Goal: Check status: Check status

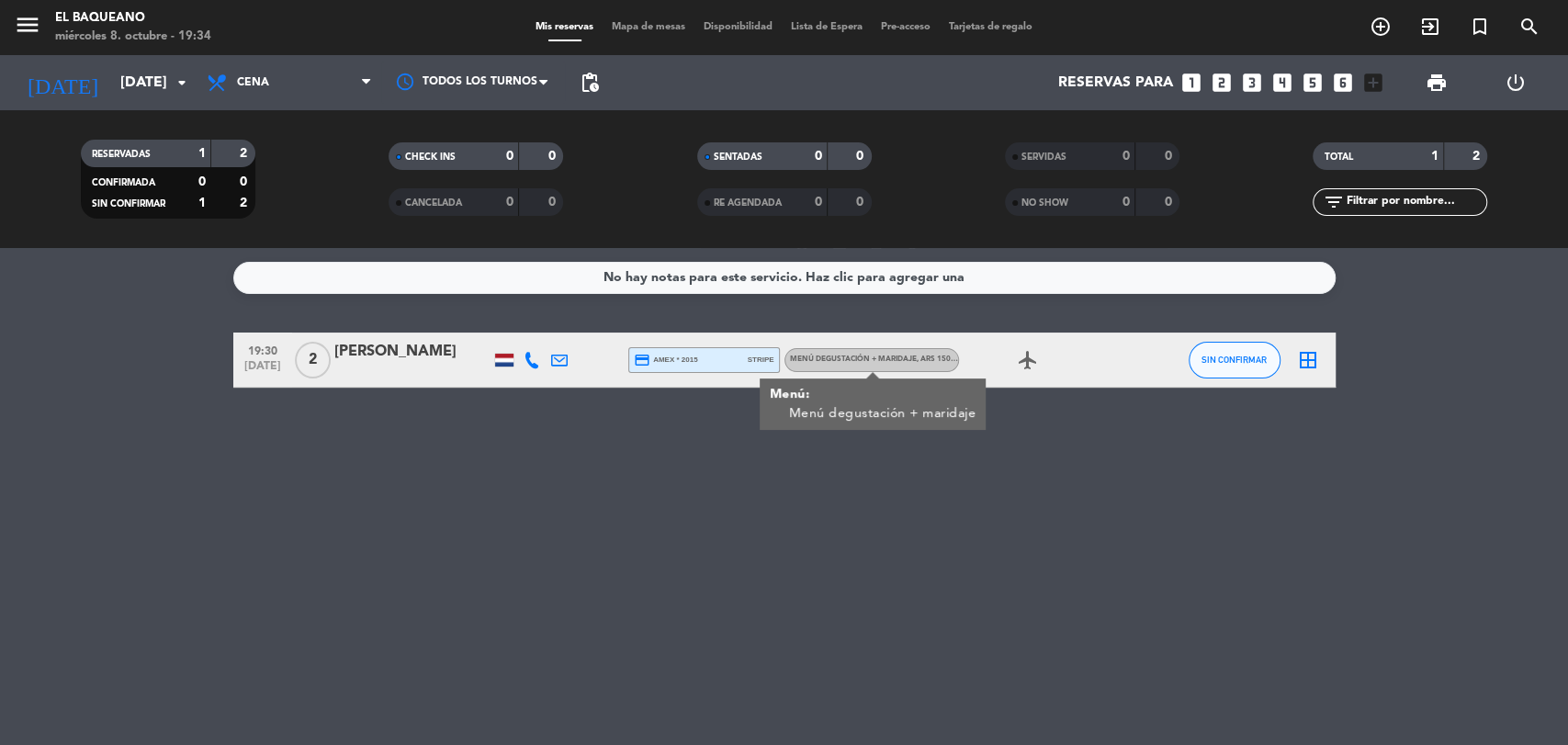
click at [625, 532] on div "No hay notas para este servicio. Haz clic para agregar una 19:30 [DATE] 2 [PERS…" at bounding box center [784, 496] width 1568 height 497
click at [528, 361] on icon at bounding box center [532, 360] width 17 height 17
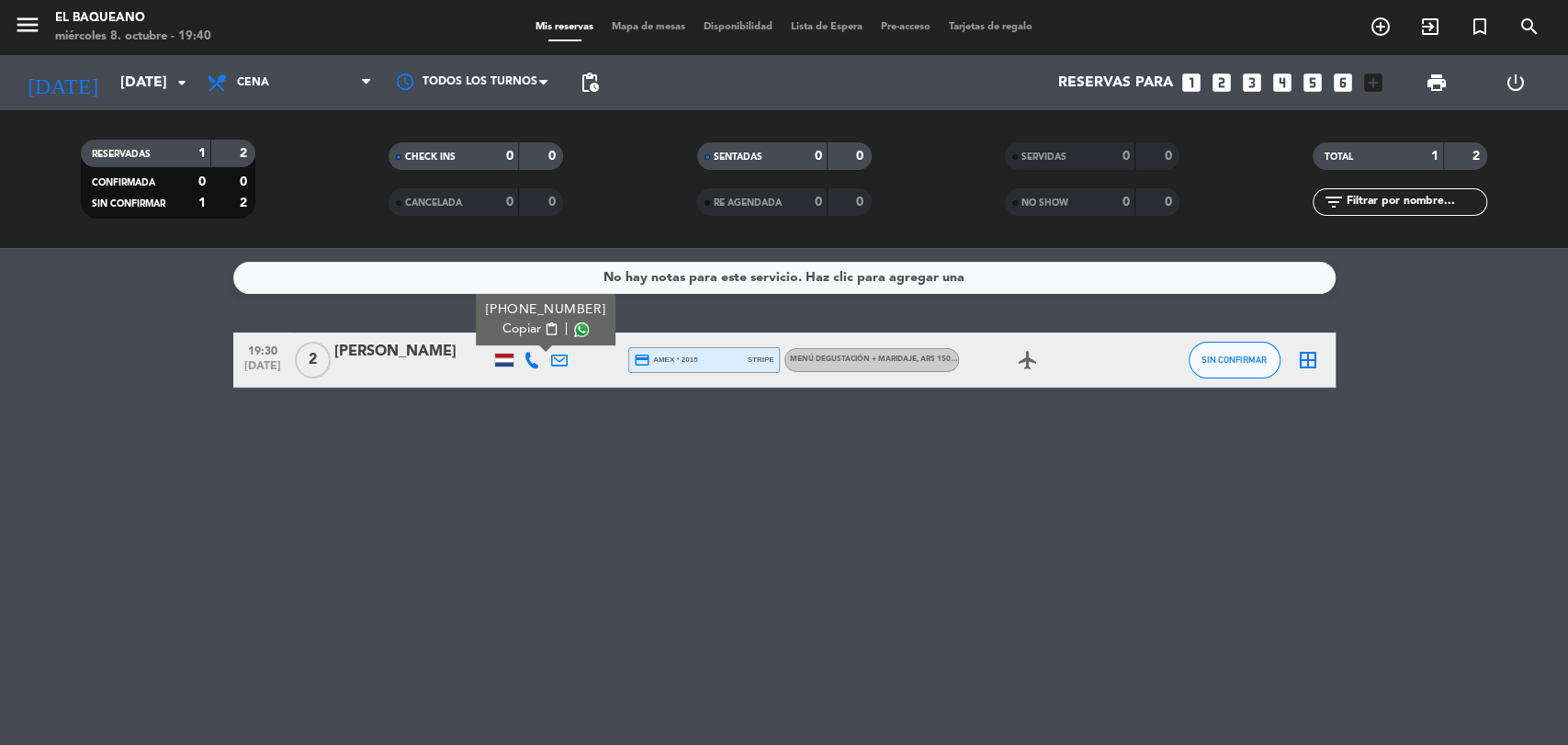
click at [544, 333] on span "content_paste" at bounding box center [551, 329] width 14 height 14
click at [132, 74] on input "[DATE]" at bounding box center [208, 83] width 194 height 36
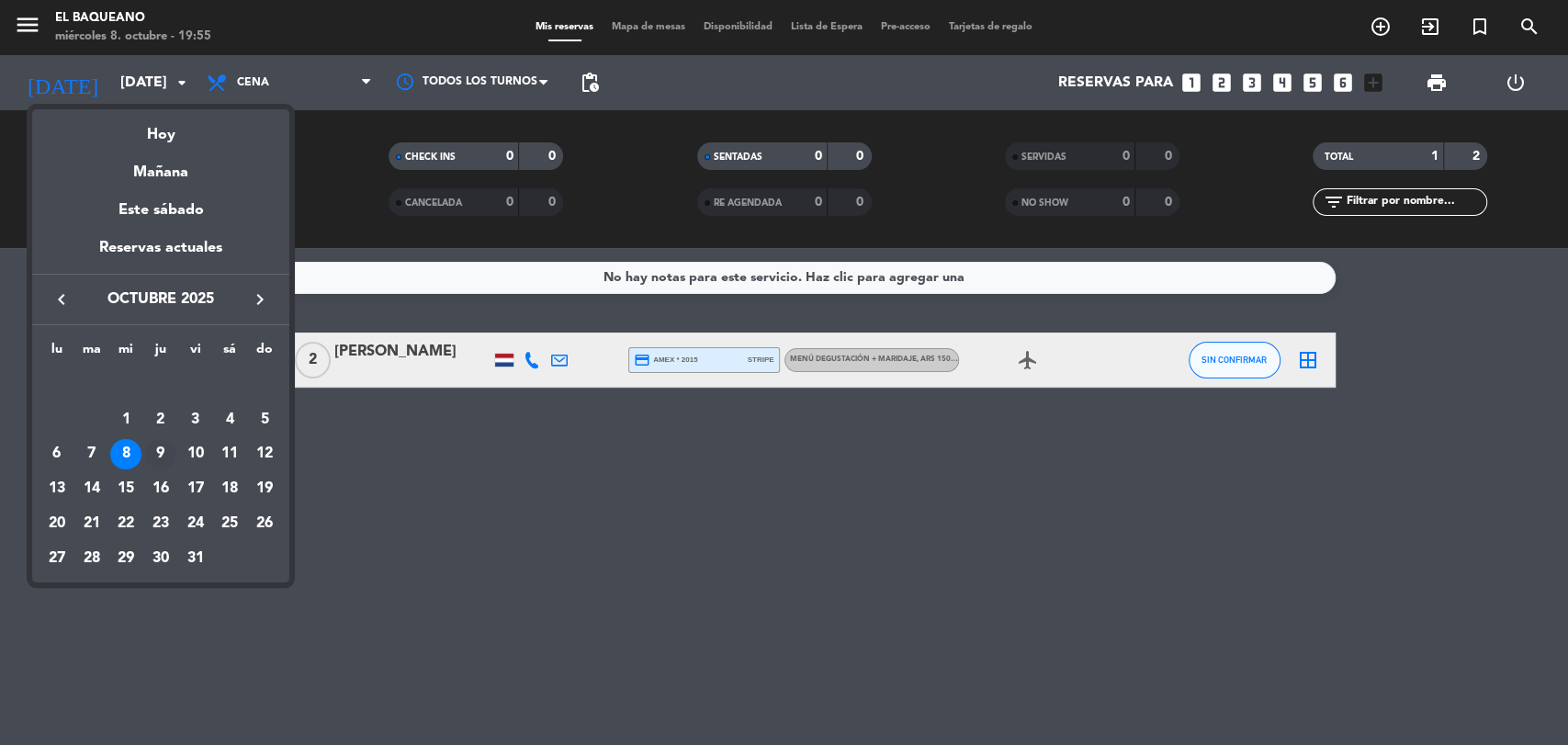
click at [163, 464] on div "9" at bounding box center [160, 454] width 31 height 31
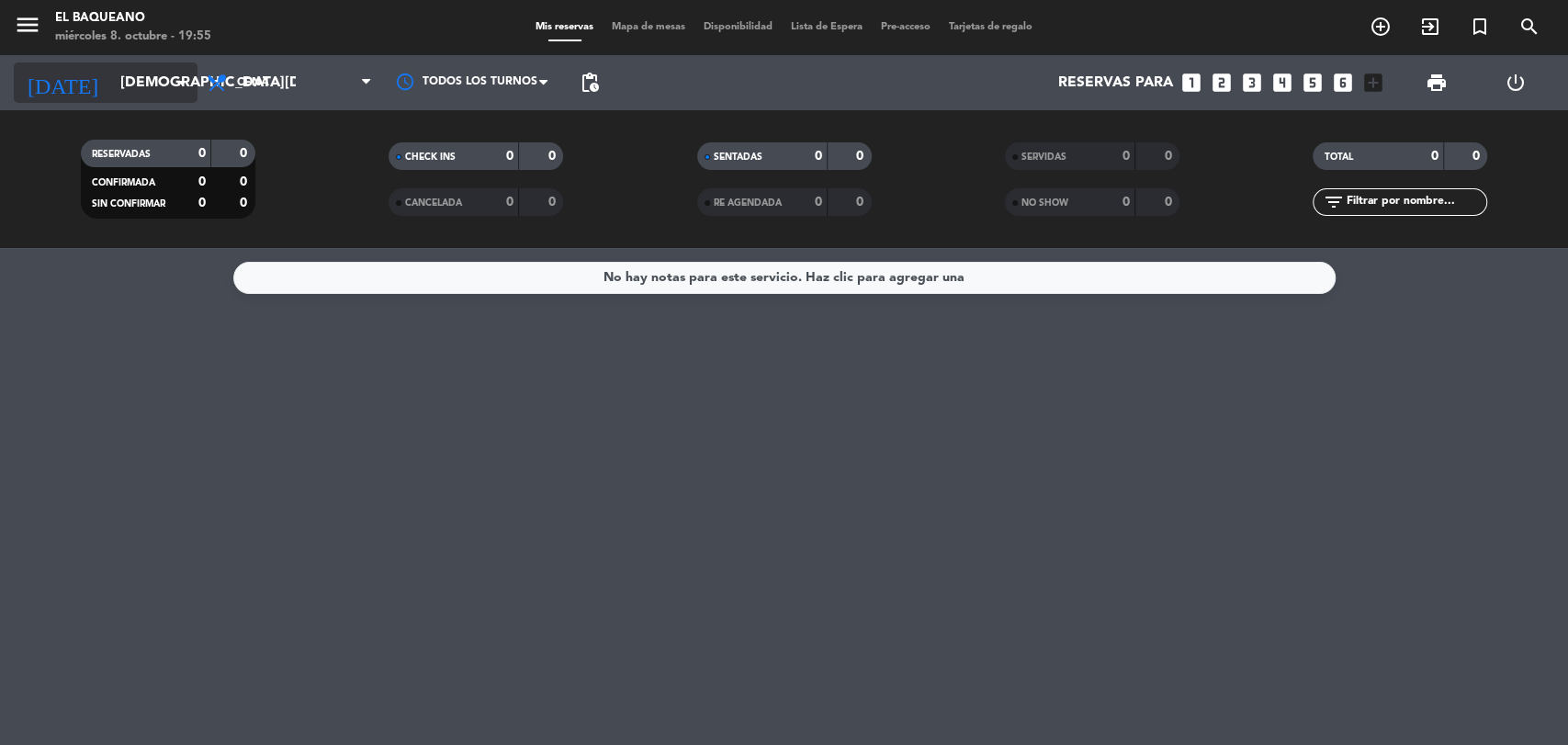
click at [146, 85] on input "[DEMOGRAPHIC_DATA][DATE]" at bounding box center [208, 83] width 194 height 36
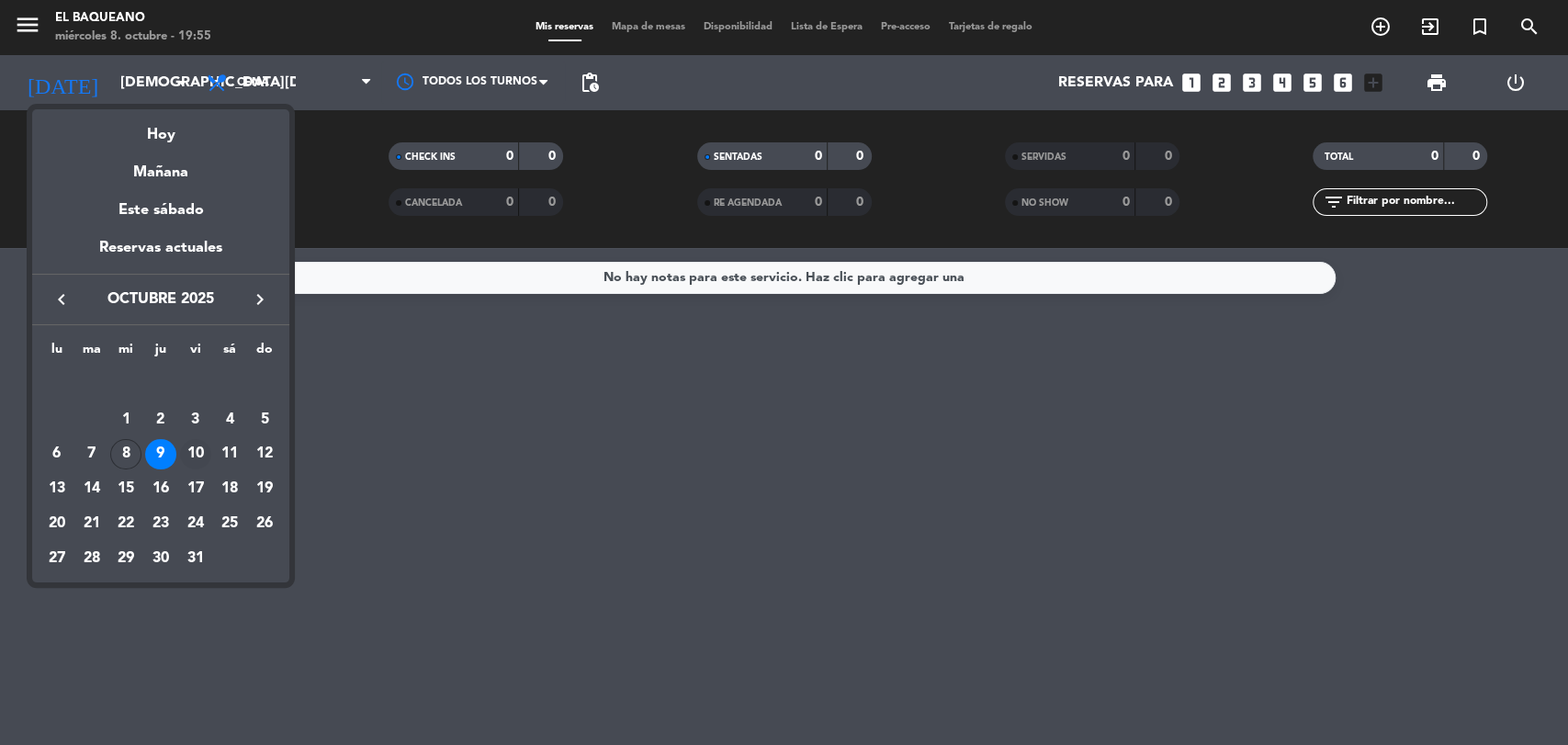
click at [199, 454] on div "10" at bounding box center [195, 454] width 31 height 31
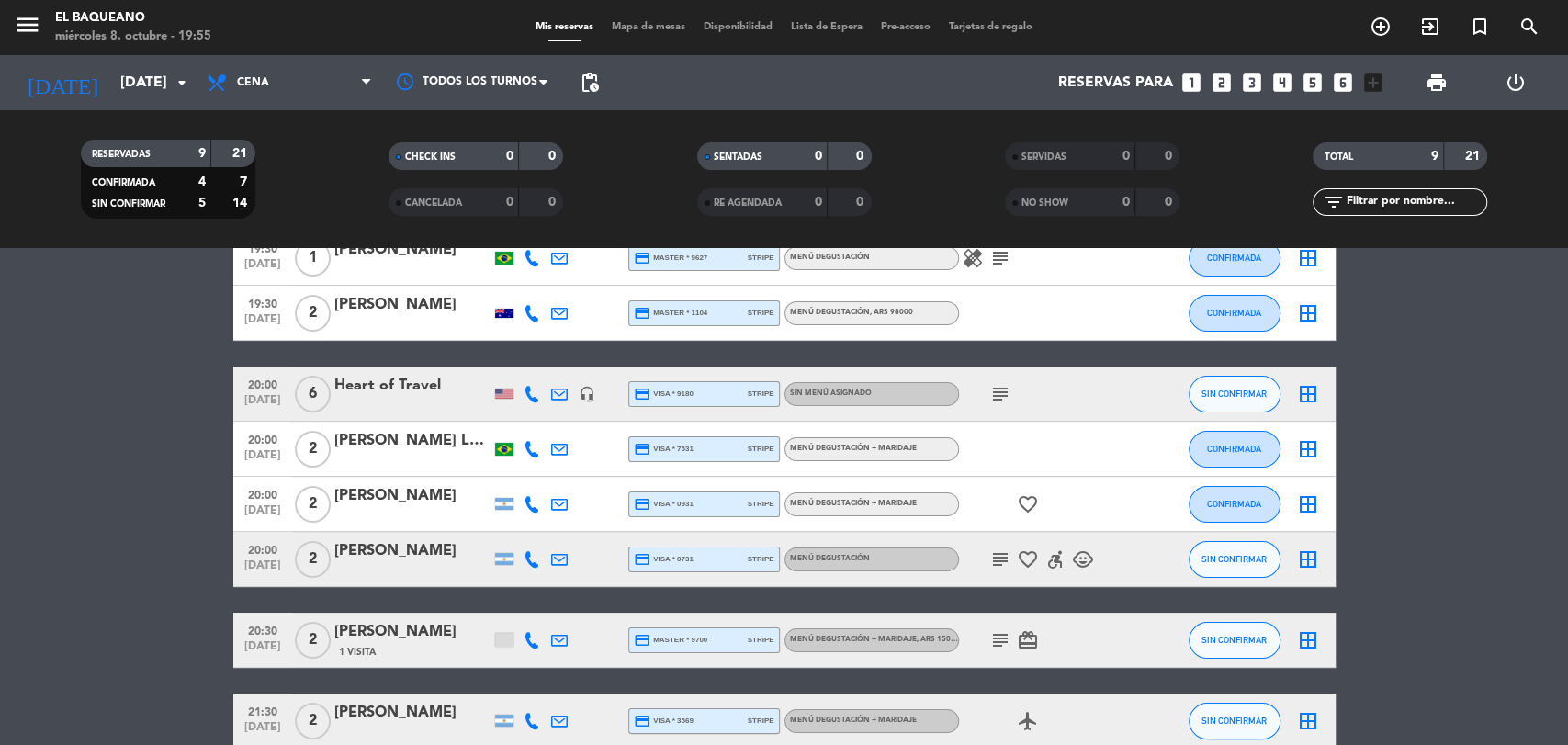
scroll to position [204, 0]
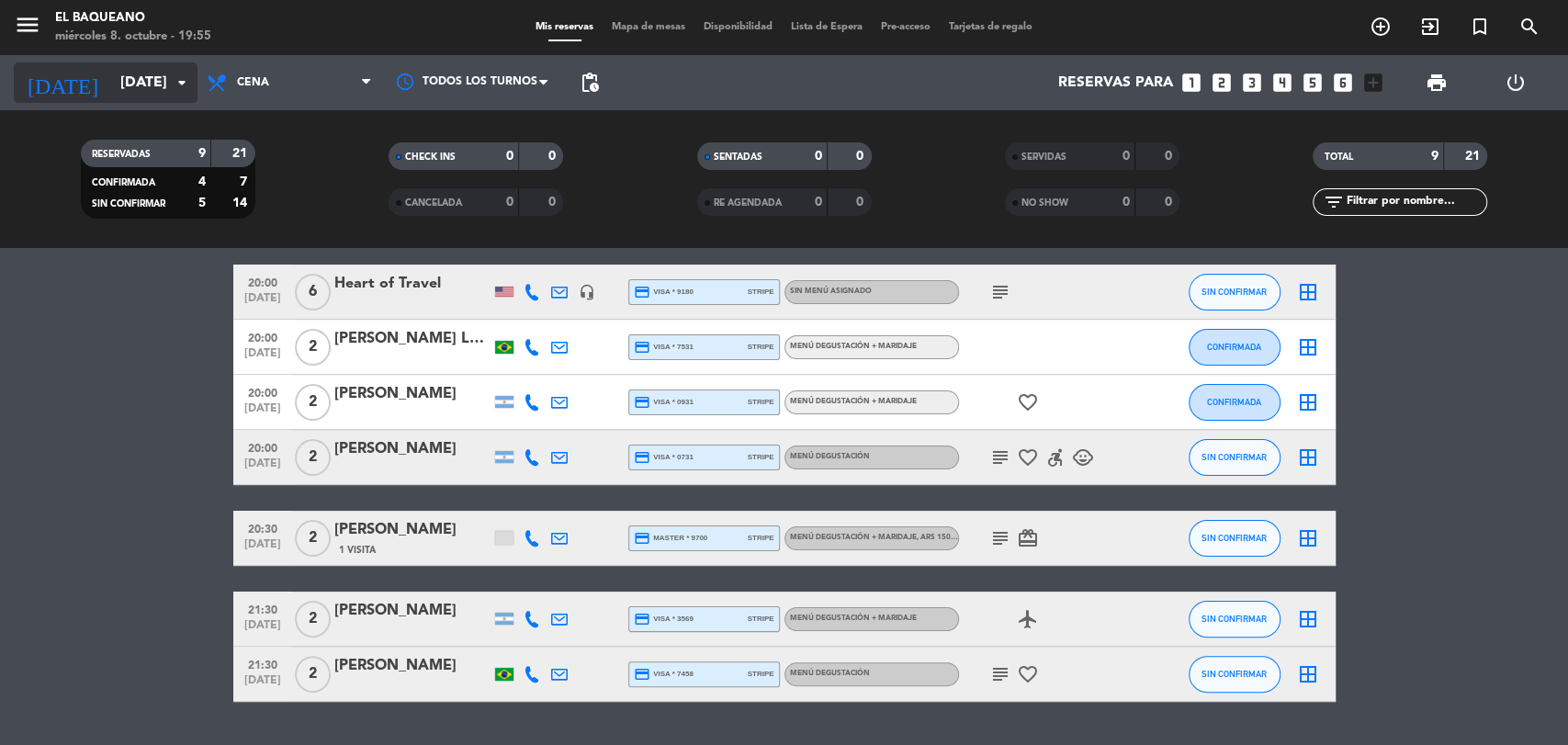
click at [147, 88] on input "[DATE]" at bounding box center [208, 83] width 194 height 36
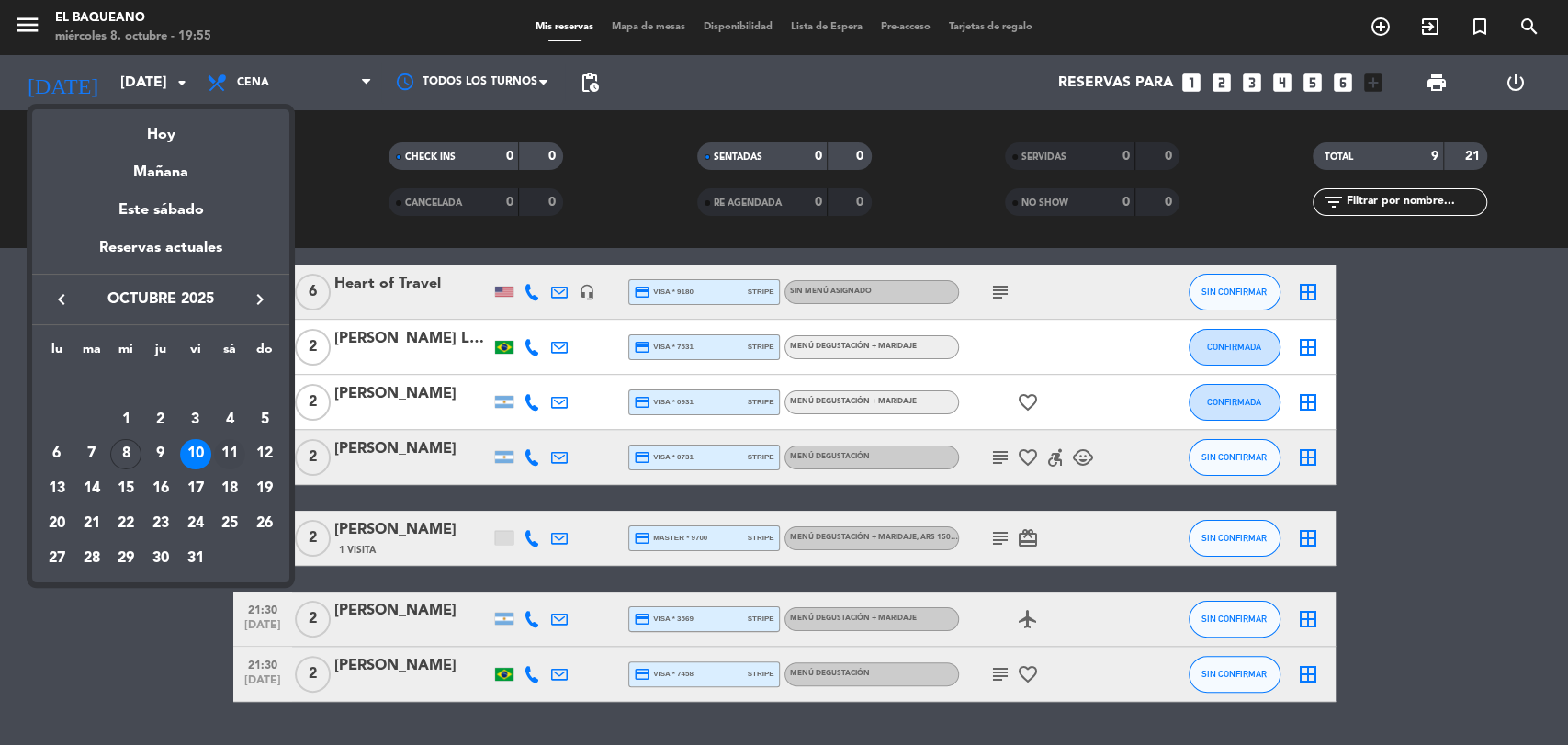
click at [233, 461] on div "11" at bounding box center [229, 454] width 31 height 31
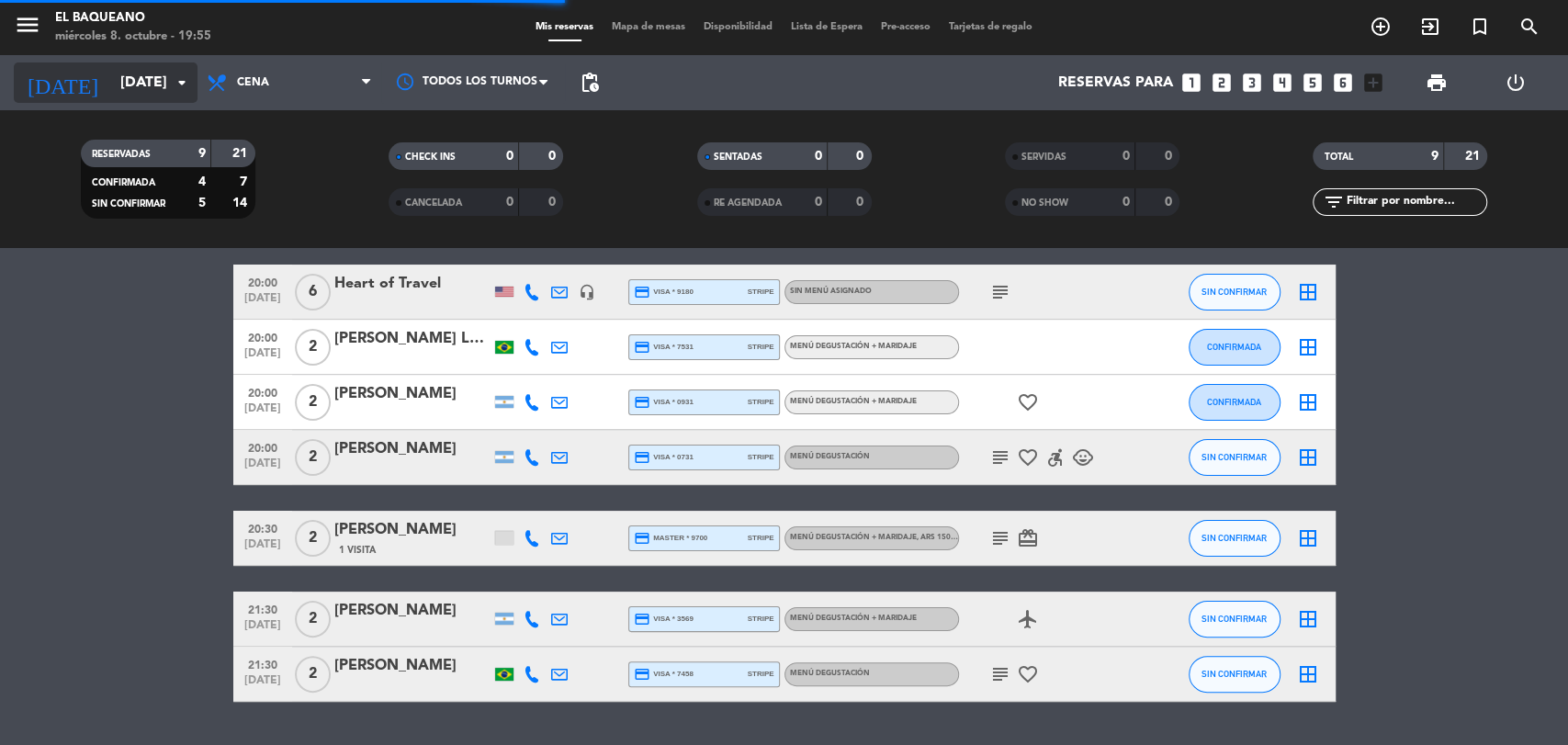
scroll to position [0, 0]
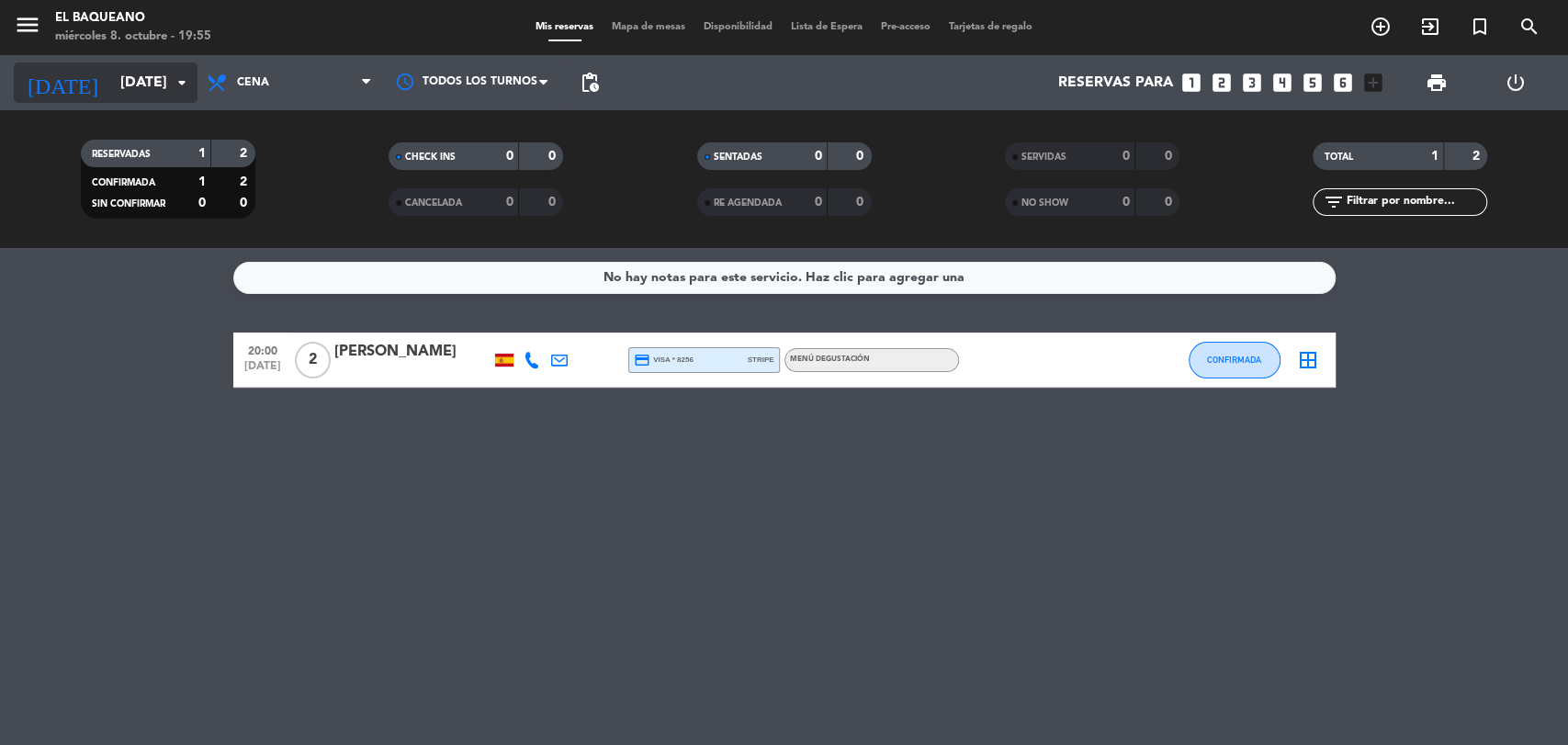
click at [128, 78] on input "[DATE]" at bounding box center [208, 83] width 194 height 36
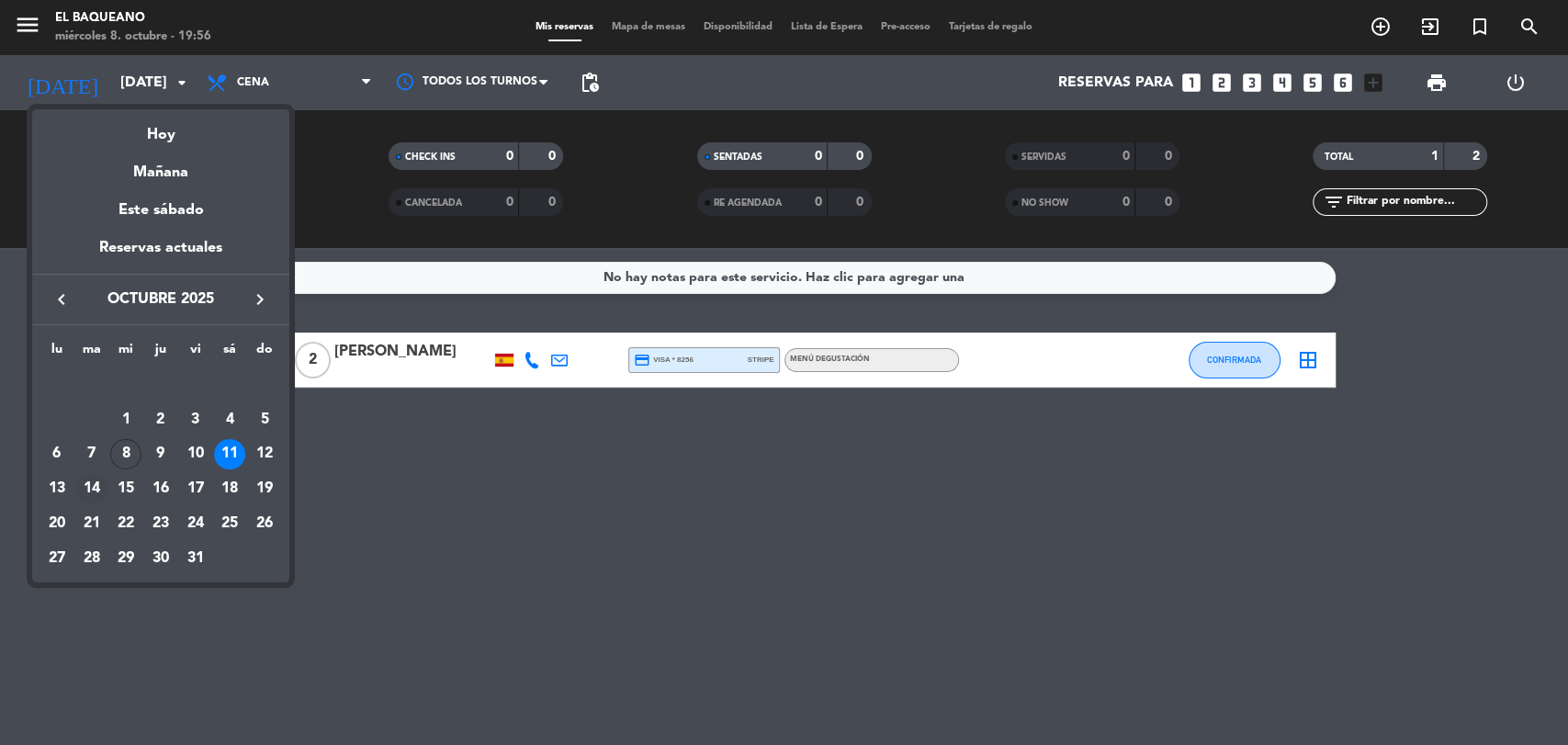
click at [91, 486] on div "14" at bounding box center [91, 488] width 31 height 31
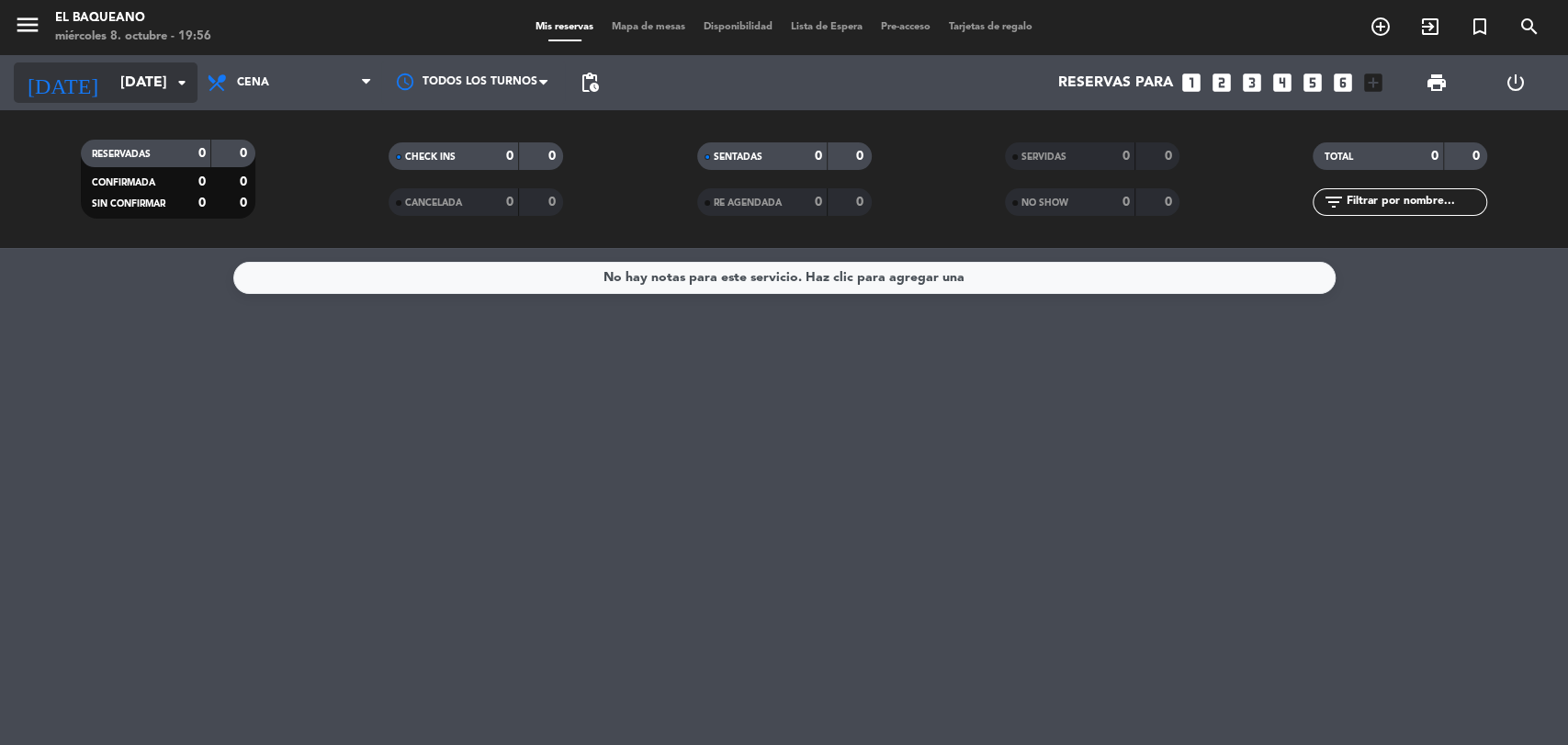
click at [152, 75] on input "[DATE]" at bounding box center [208, 83] width 194 height 36
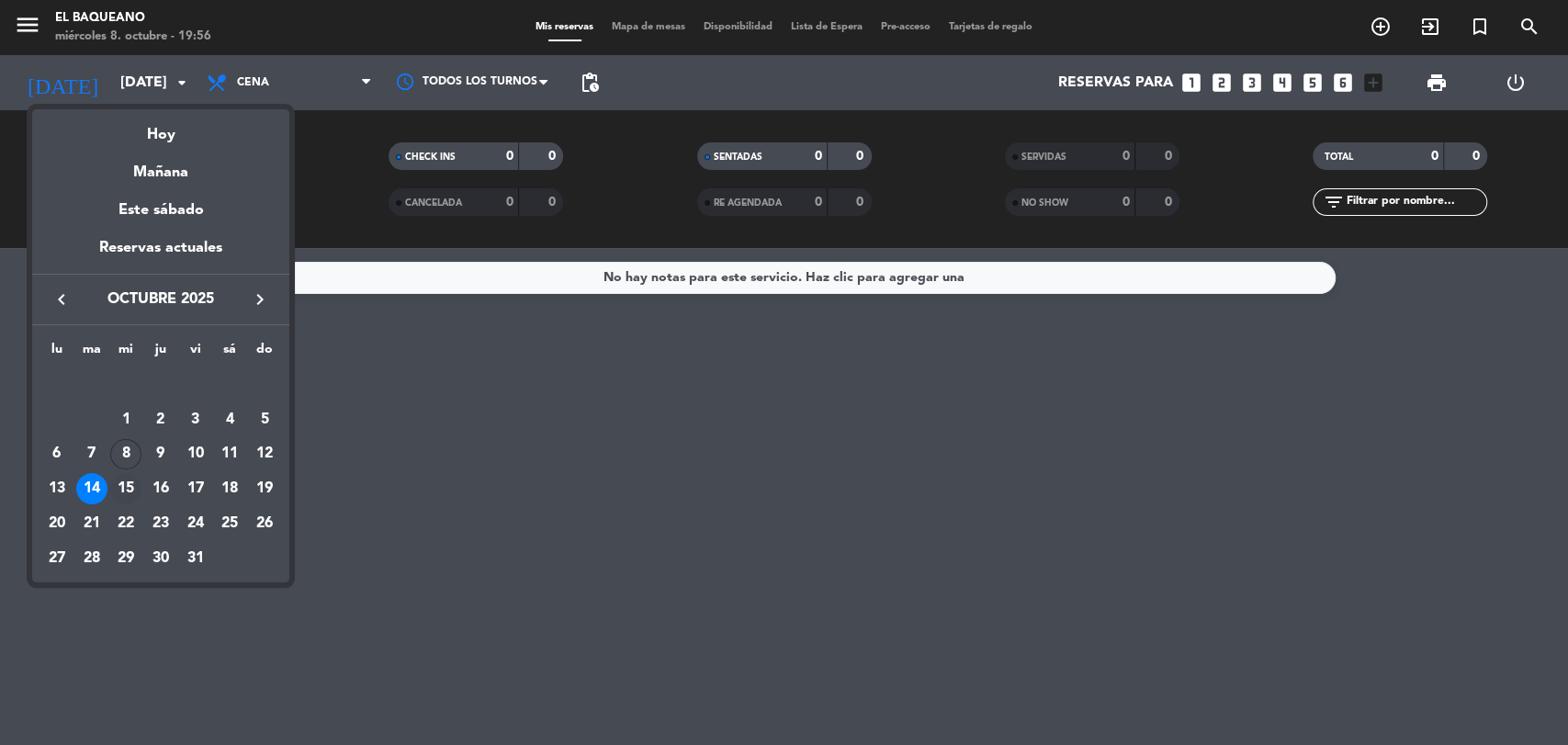
click at [130, 489] on div "15" at bounding box center [125, 488] width 31 height 31
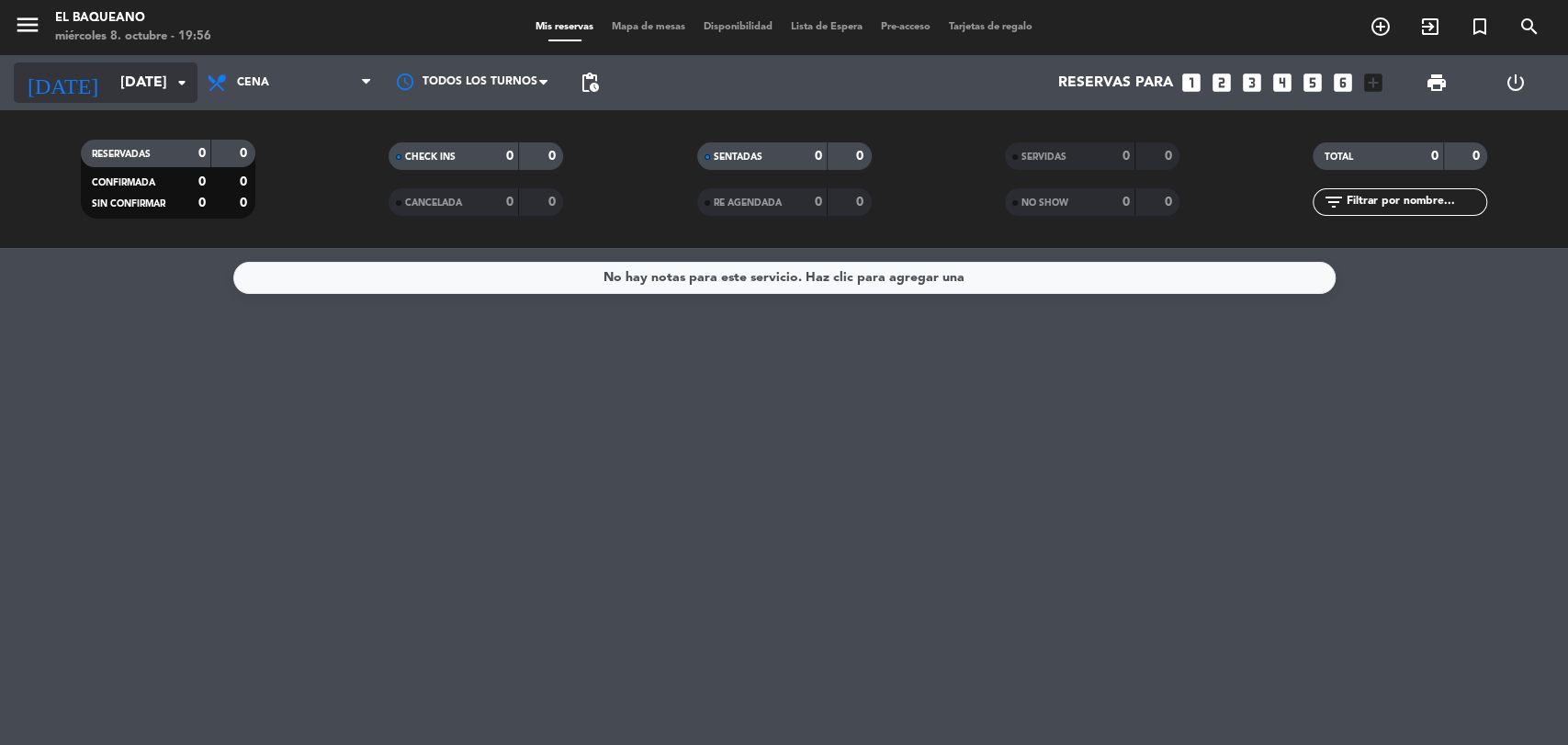
click at [124, 80] on input "[DATE]" at bounding box center [208, 83] width 194 height 36
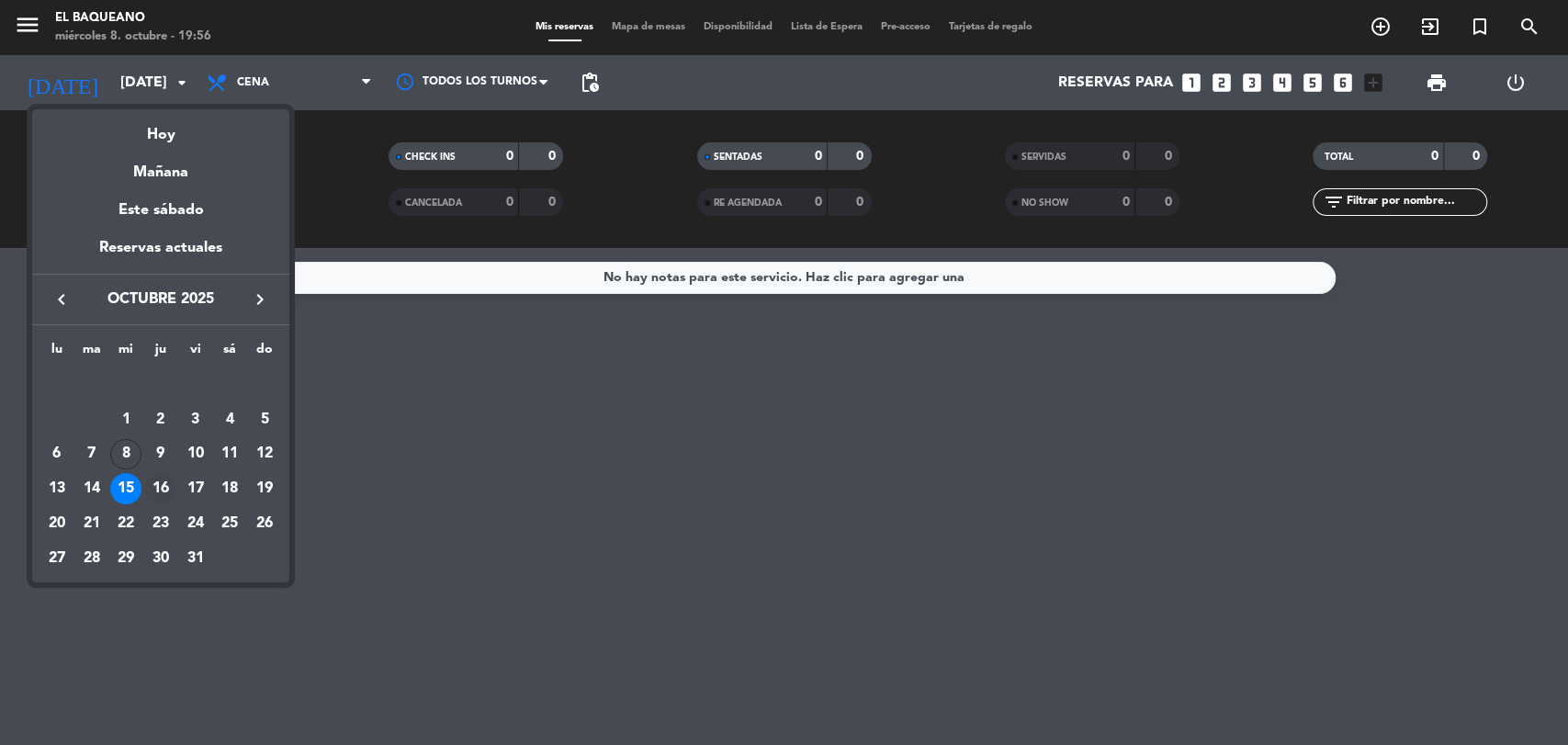
click at [162, 484] on div "16" at bounding box center [160, 488] width 31 height 31
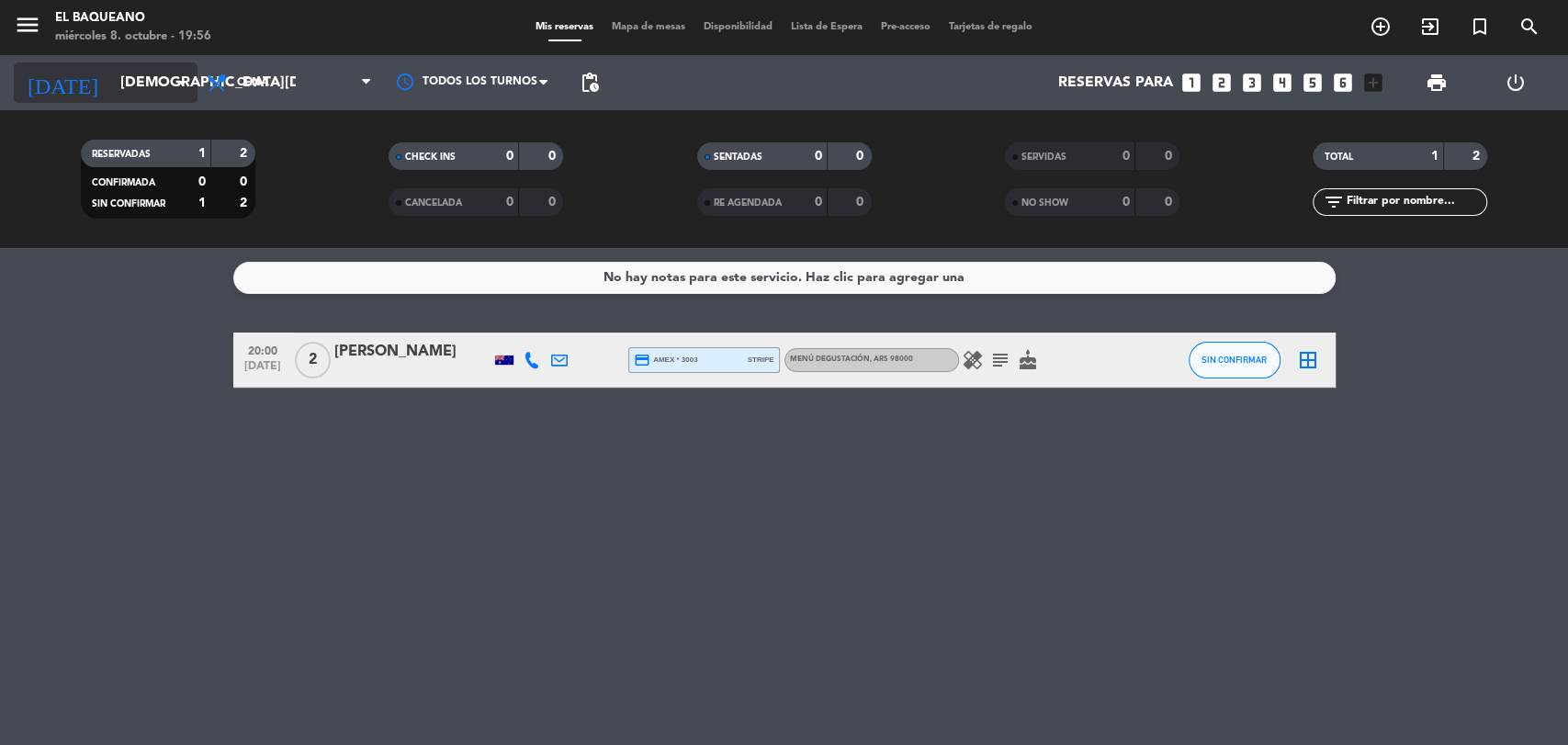
click at [111, 90] on input "[DEMOGRAPHIC_DATA][DATE]" at bounding box center [208, 83] width 194 height 36
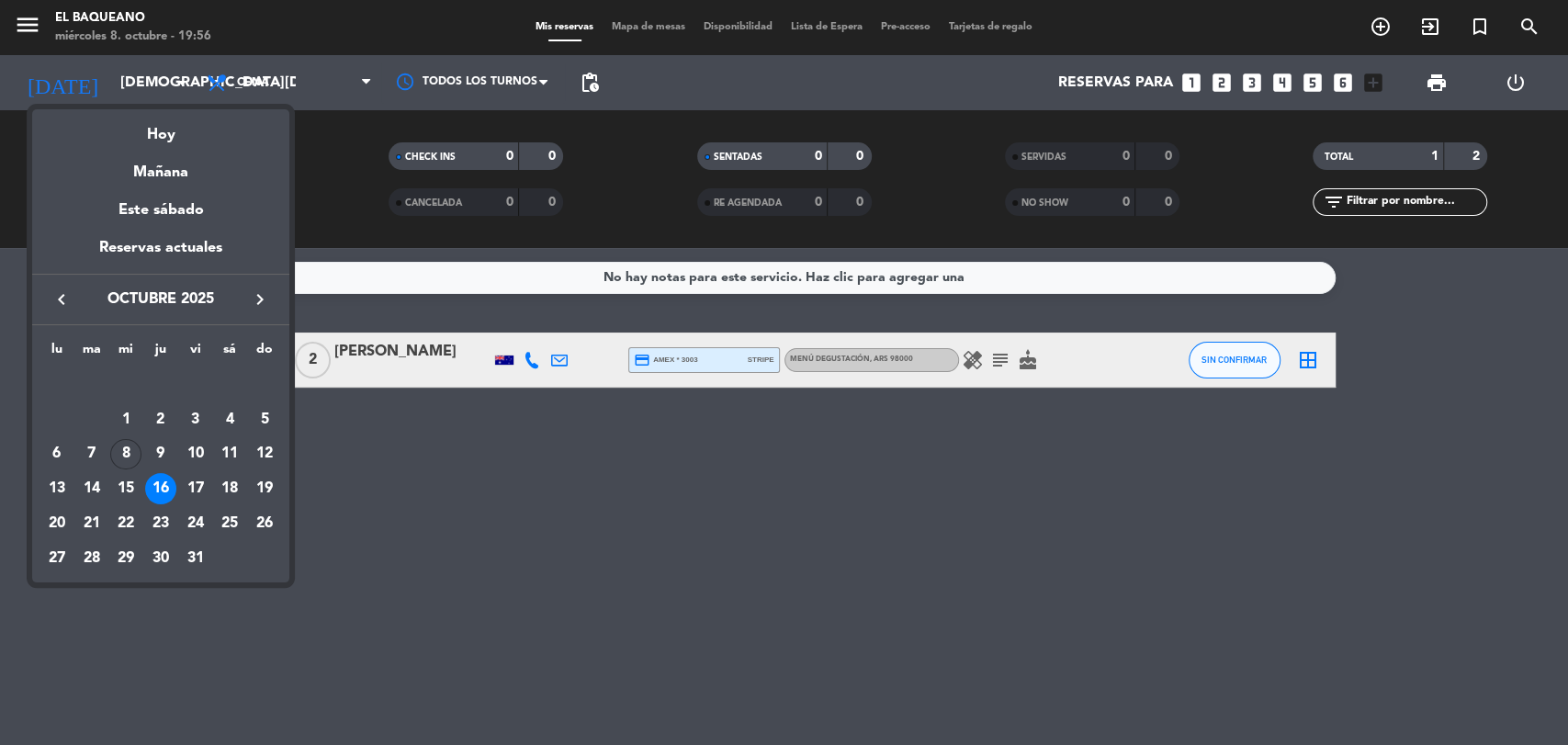
click at [130, 456] on div "8" at bounding box center [125, 454] width 31 height 31
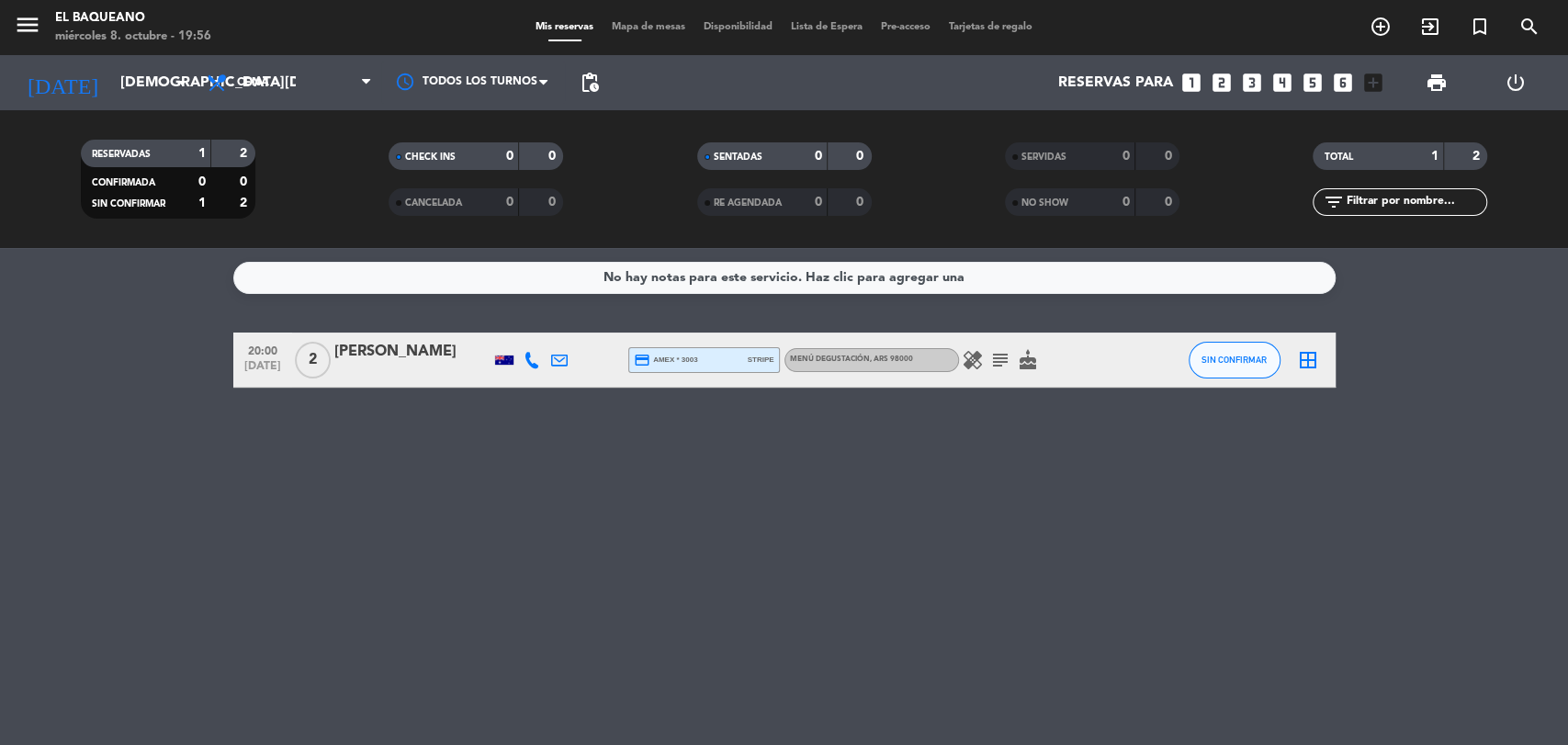
type input "[DATE]"
